Goal: Navigation & Orientation: Find specific page/section

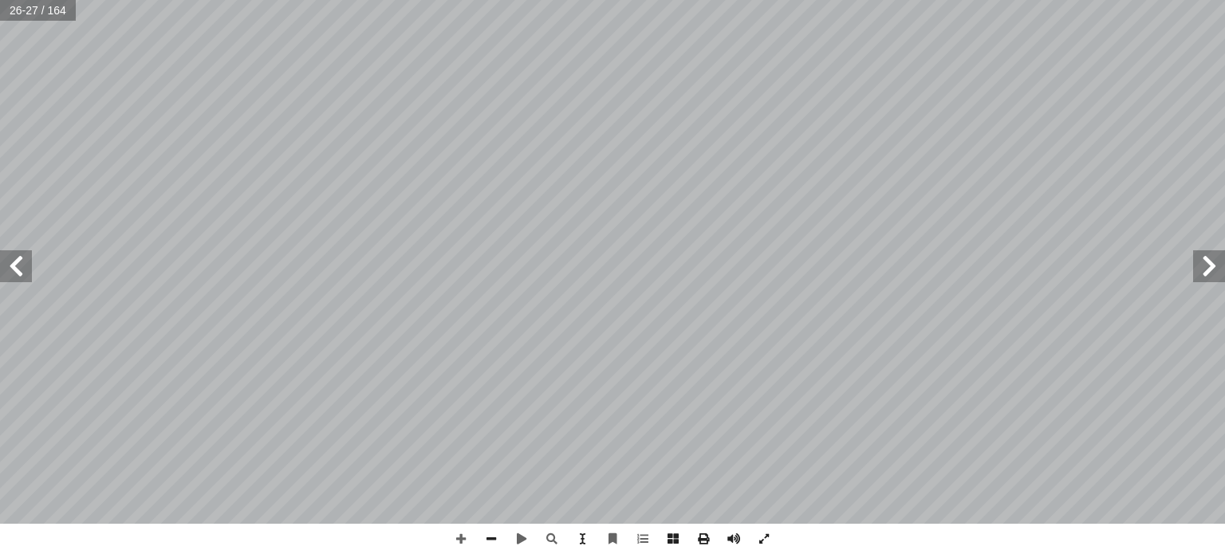
click at [1216, 260] on span at bounding box center [1209, 266] width 32 height 32
click at [1208, 262] on span at bounding box center [1209, 266] width 32 height 32
click at [1213, 270] on span at bounding box center [1209, 266] width 32 height 32
click at [19, 262] on span at bounding box center [16, 266] width 32 height 32
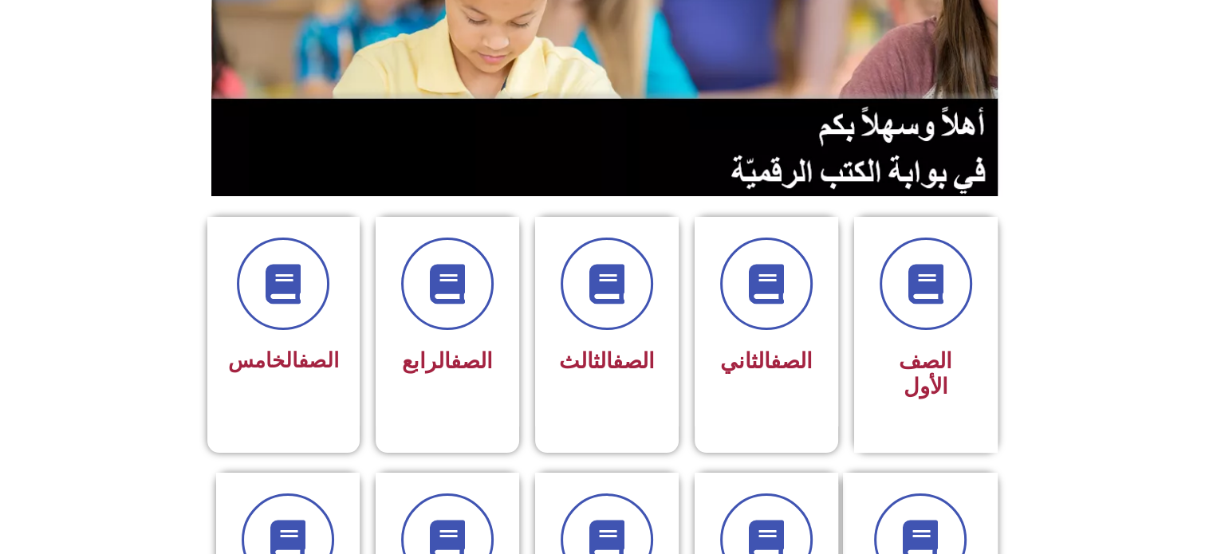
scroll to position [249, 0]
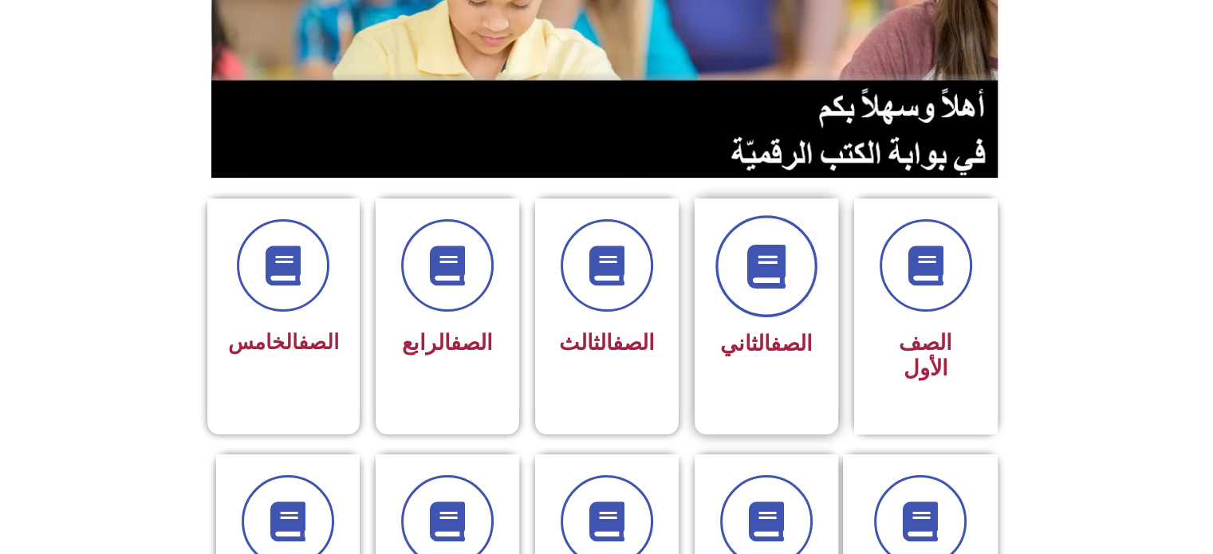
click at [776, 298] on span at bounding box center [766, 266] width 102 height 102
click at [774, 325] on div "الصف الثاني" at bounding box center [766, 345] width 100 height 40
click at [761, 307] on span at bounding box center [766, 266] width 102 height 102
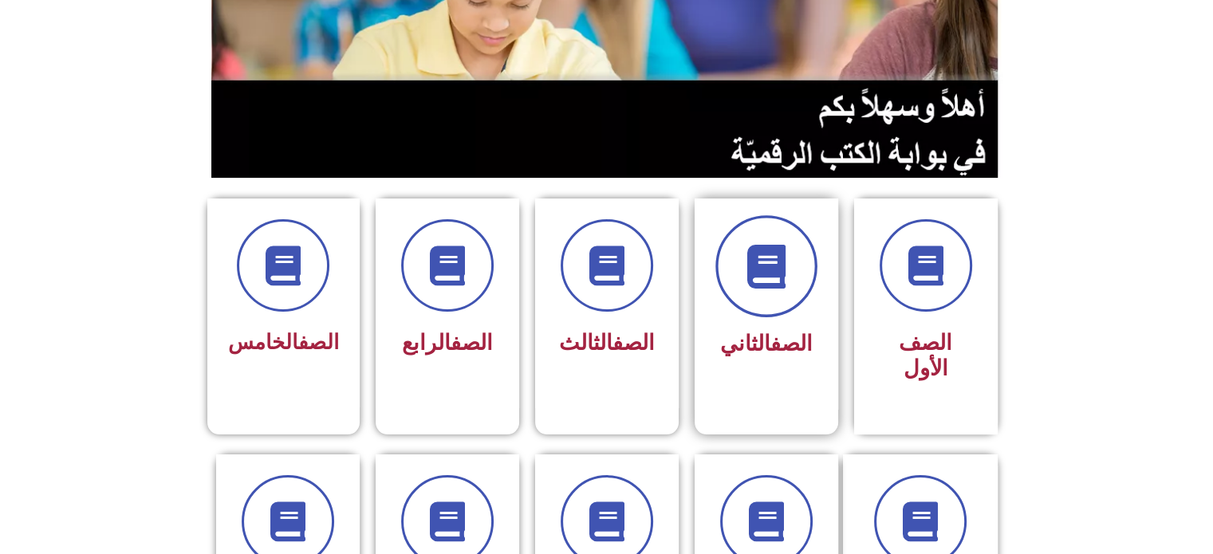
click at [778, 262] on icon at bounding box center [766, 267] width 44 height 44
click at [778, 295] on span at bounding box center [766, 266] width 102 height 102
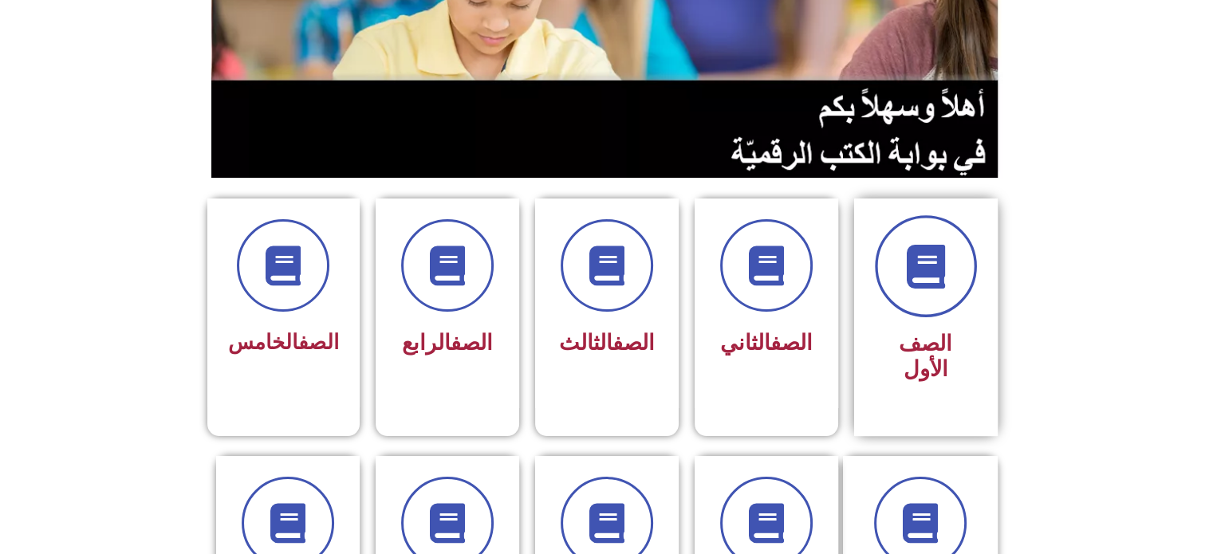
click at [925, 286] on icon at bounding box center [926, 267] width 44 height 44
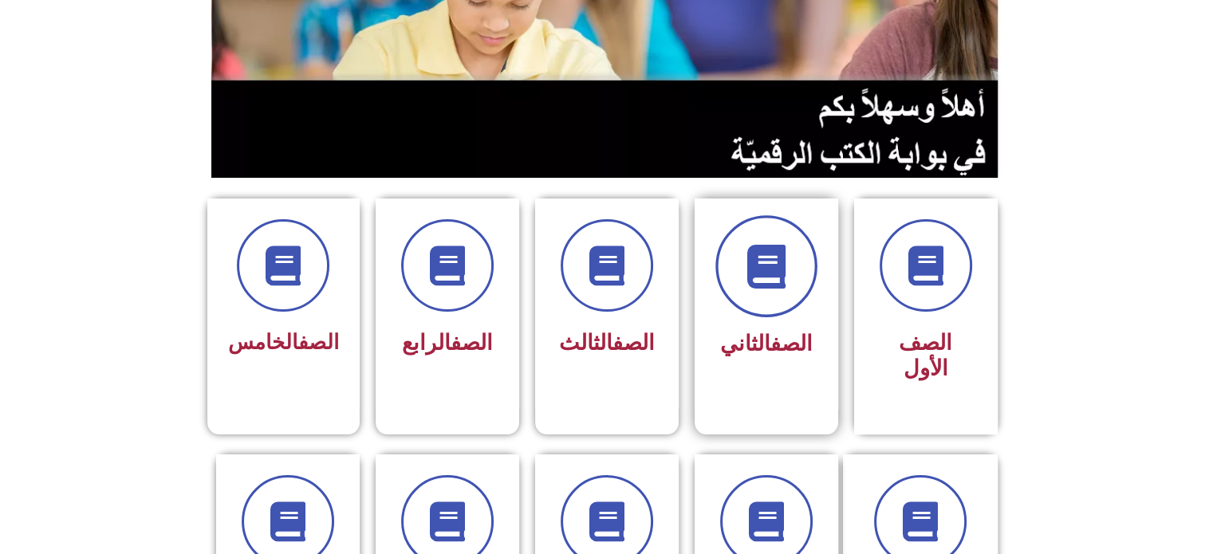
click at [788, 290] on span at bounding box center [766, 266] width 102 height 102
click at [770, 347] on link "الصف" at bounding box center [791, 344] width 42 height 26
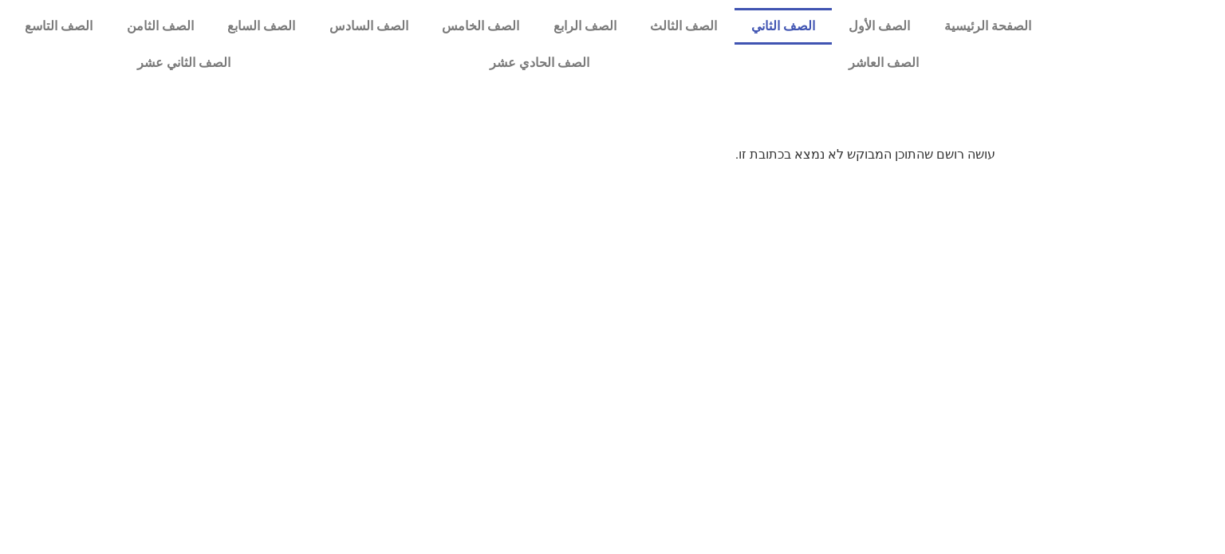
click at [809, 17] on link "الصف الثاني" at bounding box center [784, 26] width 98 height 37
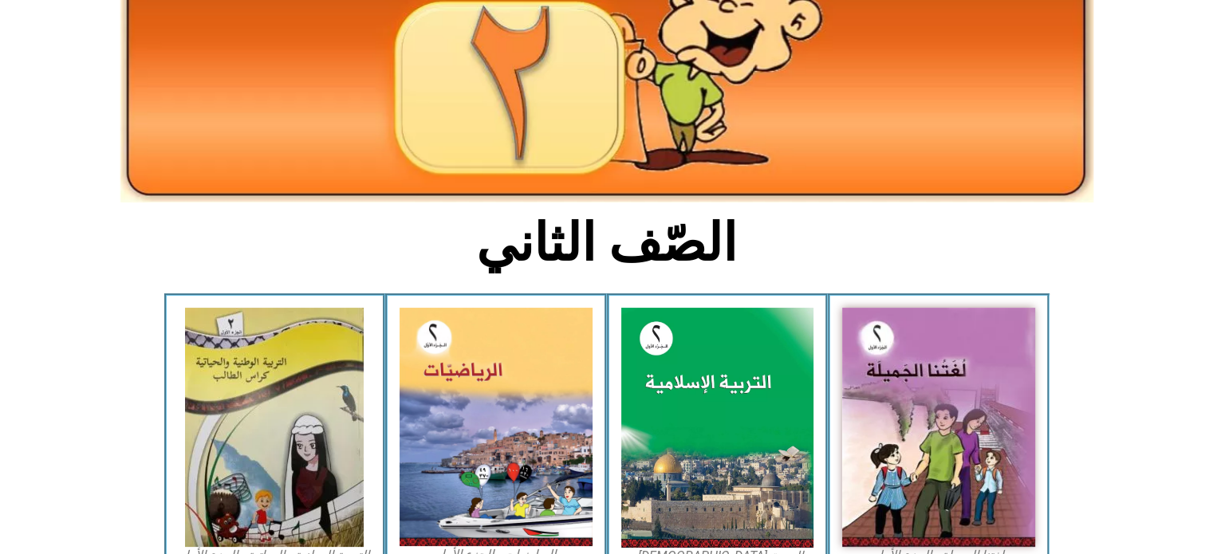
scroll to position [207, 0]
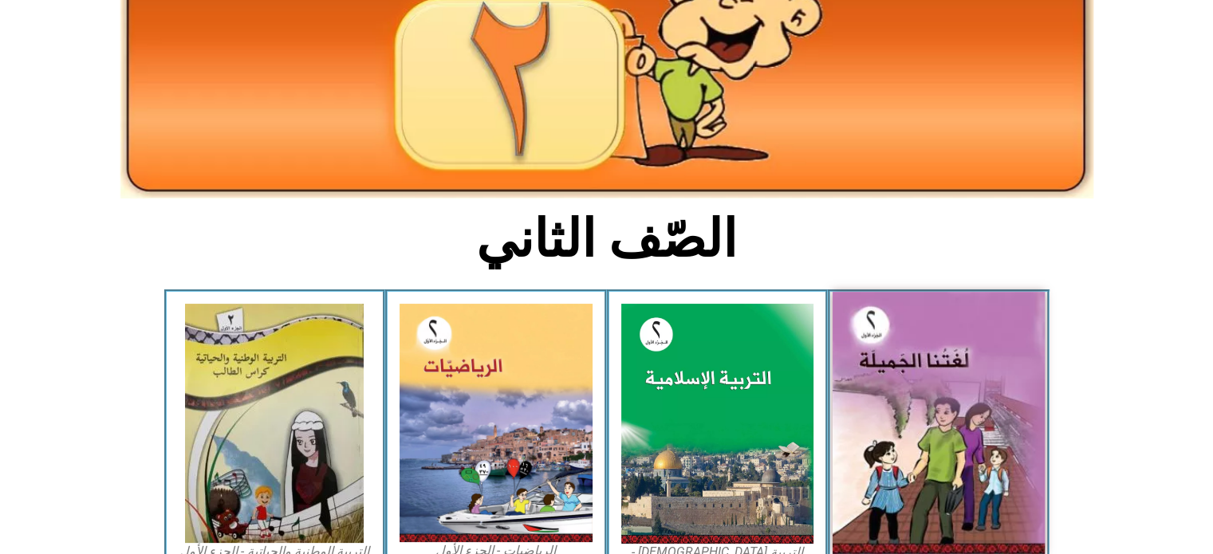
click at [967, 417] on img at bounding box center [939, 423] width 212 height 262
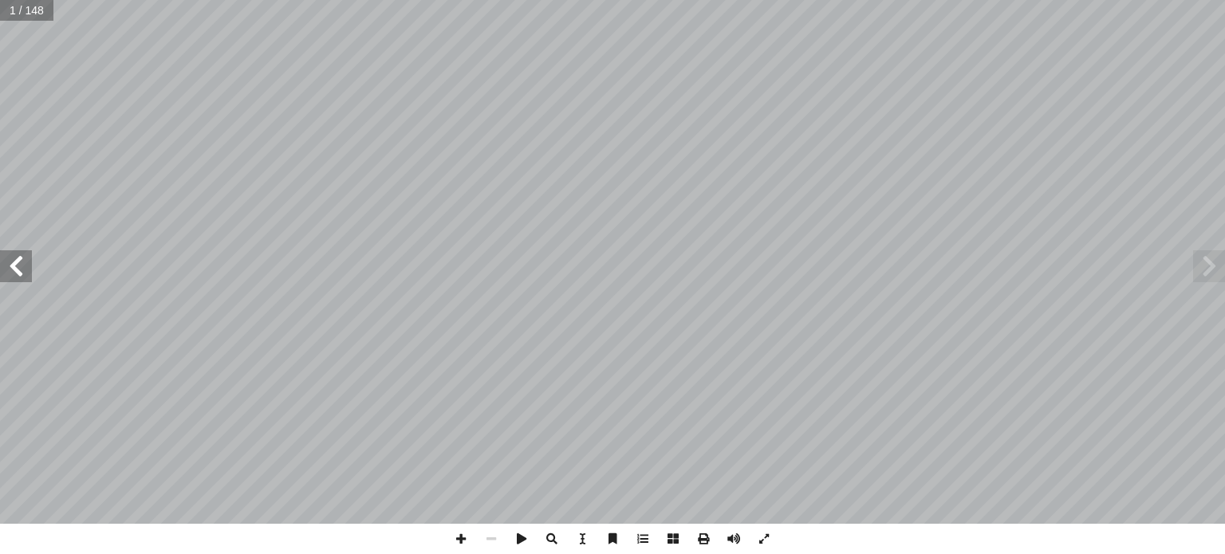
click at [19, 258] on span at bounding box center [16, 266] width 32 height 32
